Goal: Information Seeking & Learning: Find specific page/section

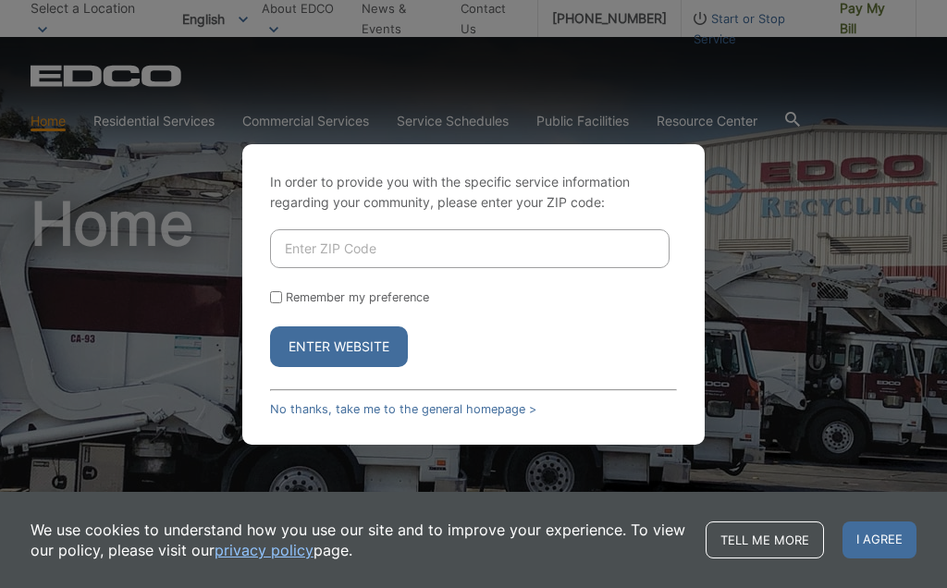
click at [351, 268] on input "Enter ZIP Code" at bounding box center [470, 248] width 400 height 39
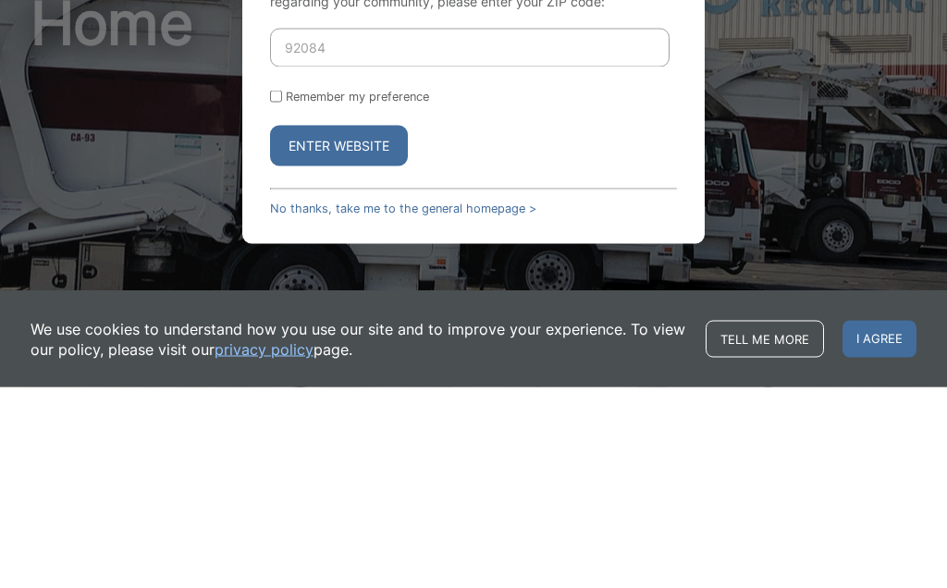
type input "92084"
click at [345, 327] on button "Enter Website" at bounding box center [339, 347] width 138 height 41
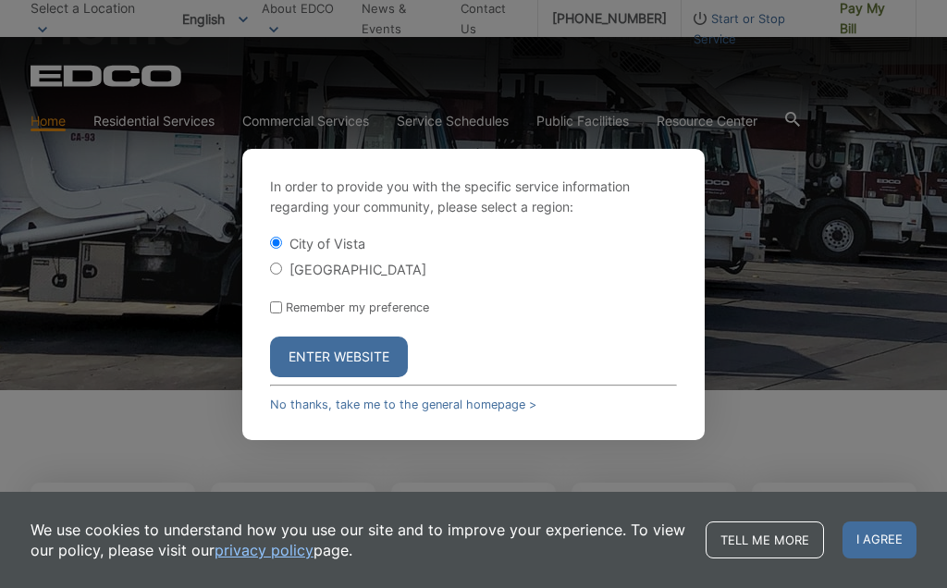
click at [370, 377] on button "Enter Website" at bounding box center [339, 357] width 138 height 41
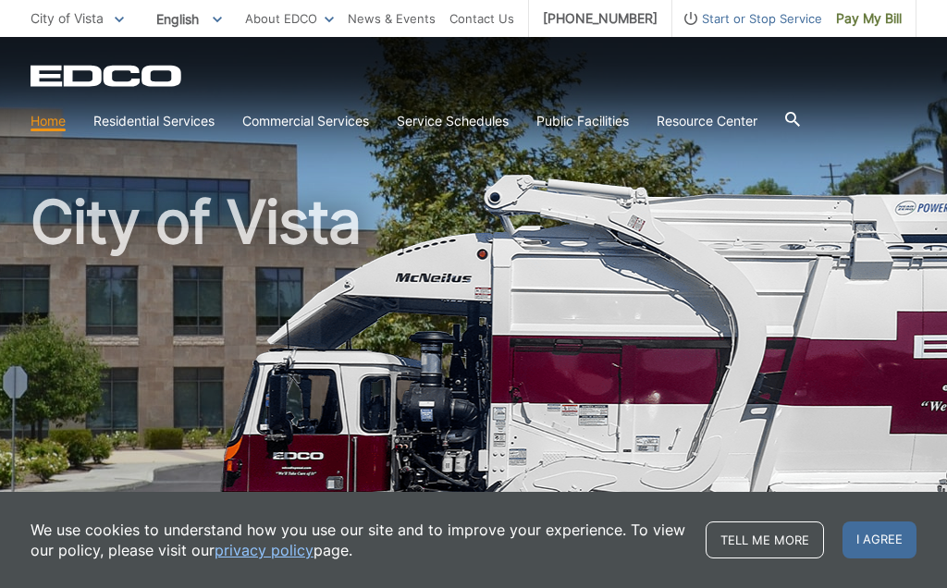
scroll to position [3, 0]
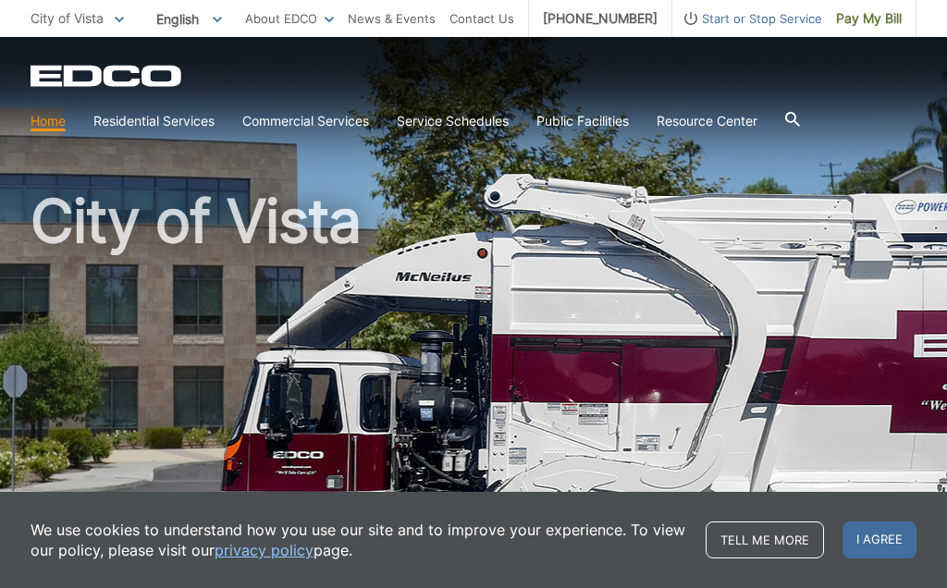
click at [0, 0] on link "Trash" at bounding box center [0, 0] width 0 height 0
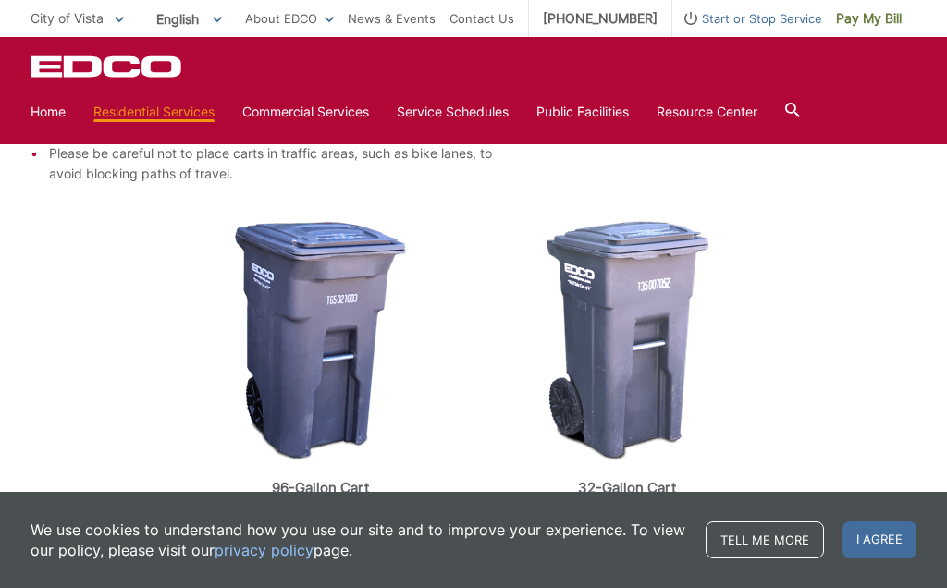
scroll to position [598, 0]
click at [800, 99] on div at bounding box center [792, 111] width 15 height 35
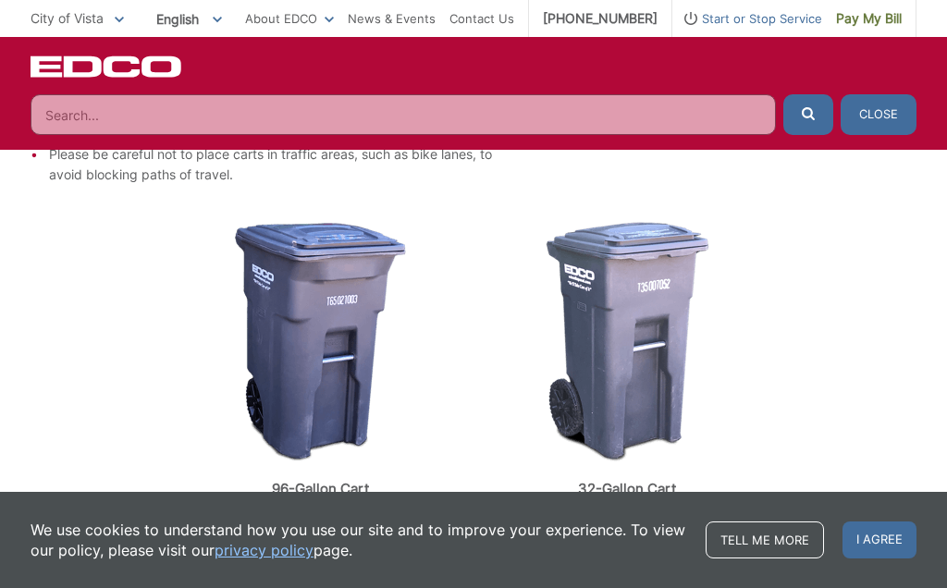
click at [156, 106] on input "Search" at bounding box center [404, 114] width 746 height 41
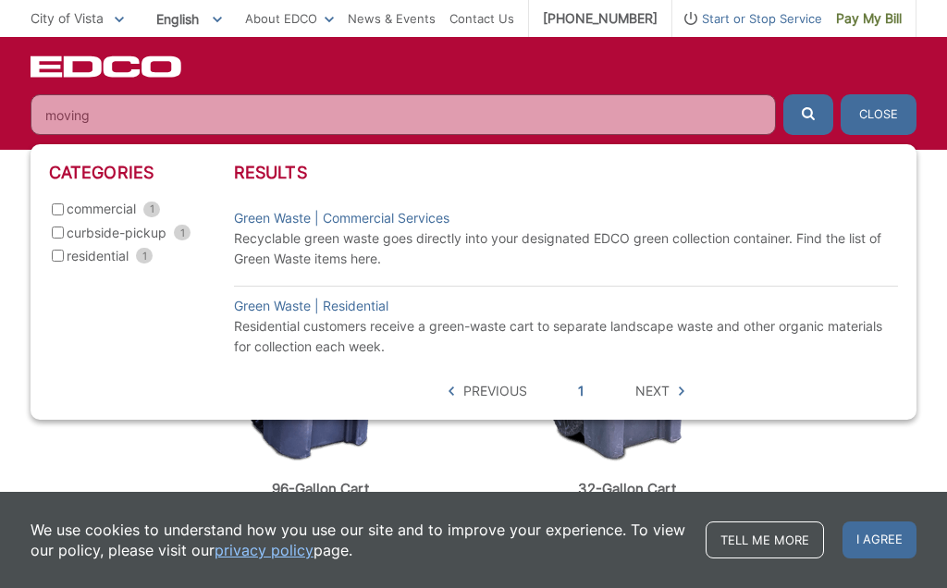
type input "moving"
click at [808, 115] on button "submit" at bounding box center [808, 114] width 50 height 41
click at [71, 253] on span "residential" at bounding box center [98, 256] width 62 height 20
click at [64, 253] on input "residential 1" at bounding box center [58, 256] width 12 height 12
checkbox input "true"
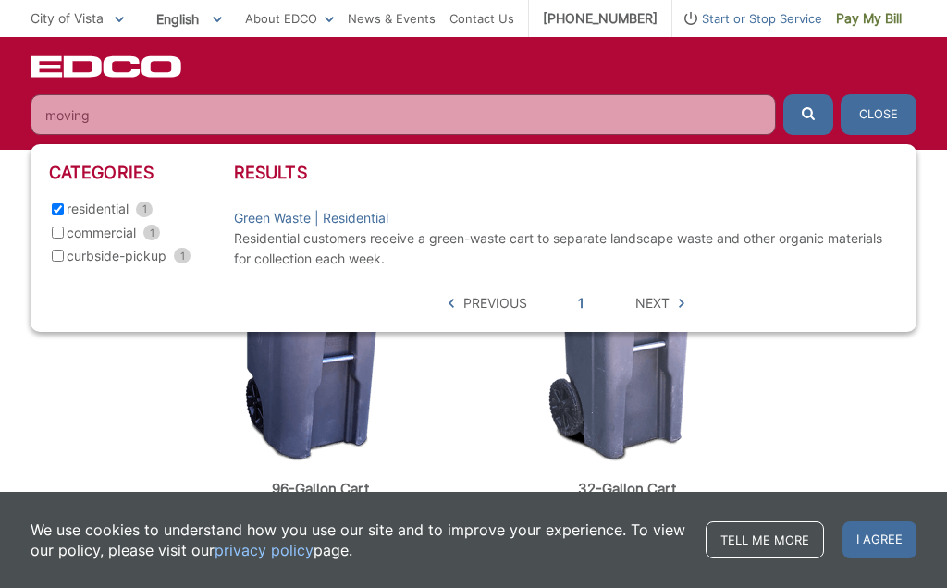
click at [489, 294] on span "Previous" at bounding box center [495, 303] width 64 height 20
click at [170, 119] on input "moving" at bounding box center [404, 114] width 746 height 41
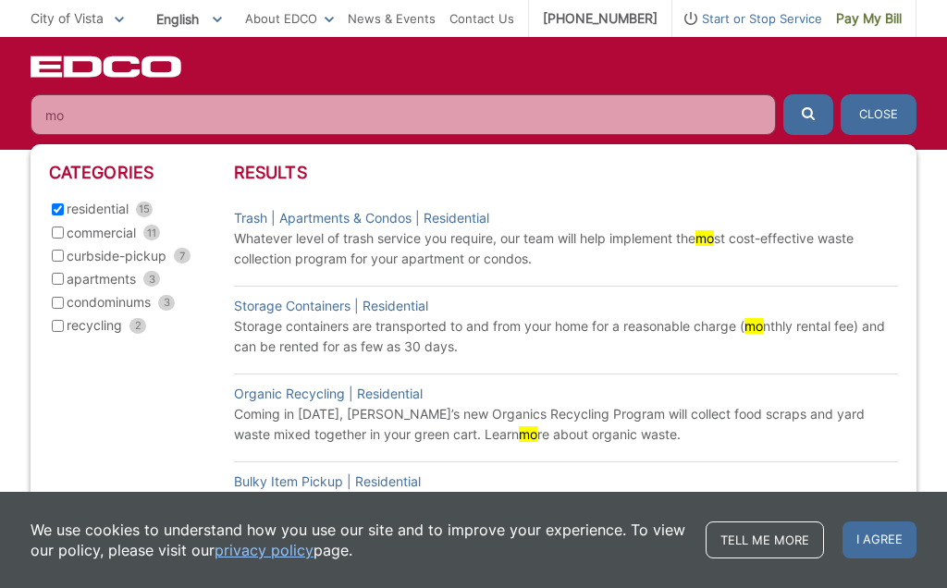
type input "m"
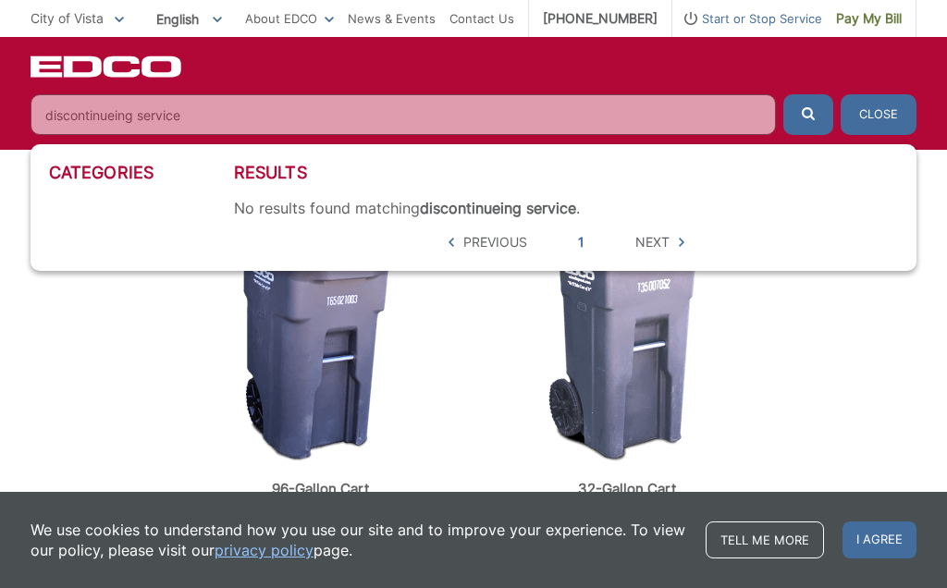
type input "discontinueing service"
click at [808, 115] on button "submit" at bounding box center [808, 114] width 50 height 41
